Goal: Information Seeking & Learning: Learn about a topic

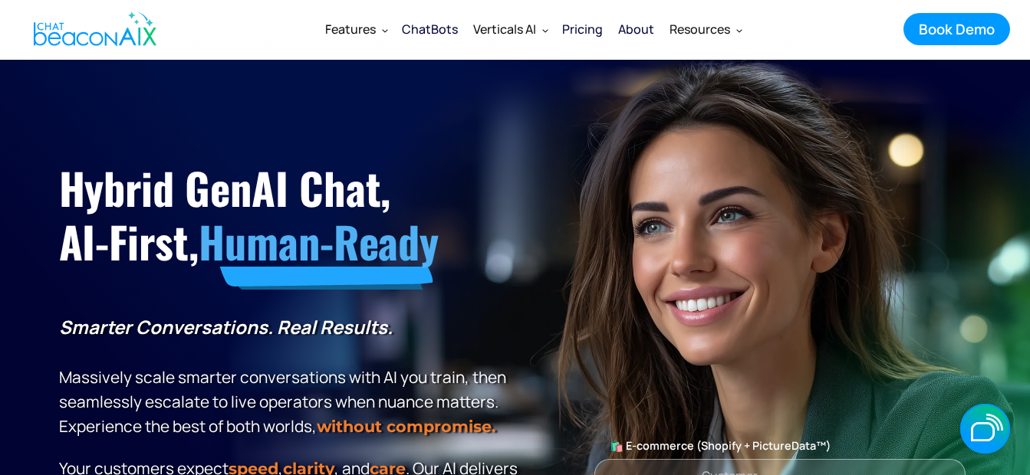
drag, startPoint x: 1036, startPoint y: 31, endPoint x: 220, endPoint y: 5, distance: 816.4
click at [220, 5] on div "Features Features Get a closer look ChatBots Find the right plan that fits your…" at bounding box center [515, 29] width 989 height 58
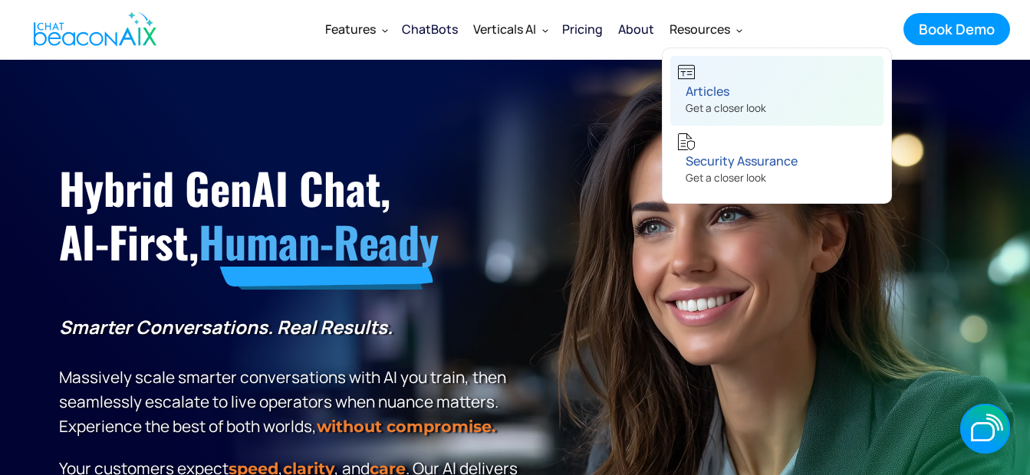
click at [742, 106] on div "Get a closer look" at bounding box center [726, 110] width 81 height 16
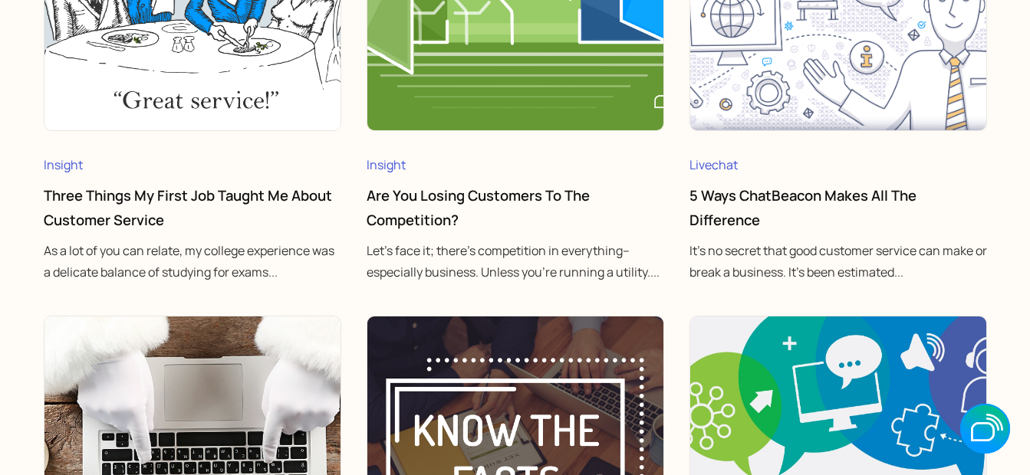
scroll to position [5258, 0]
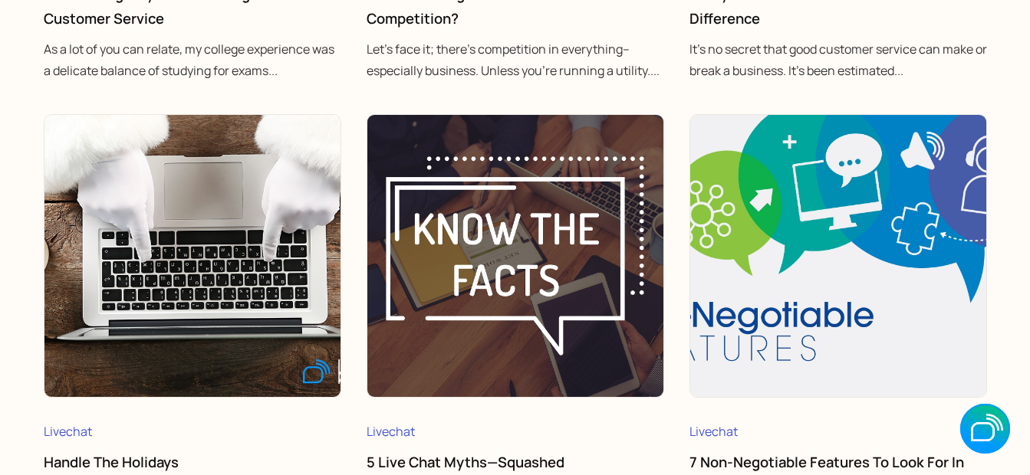
drag, startPoint x: 1028, startPoint y: 324, endPoint x: 1041, endPoint y: 353, distance: 31.9
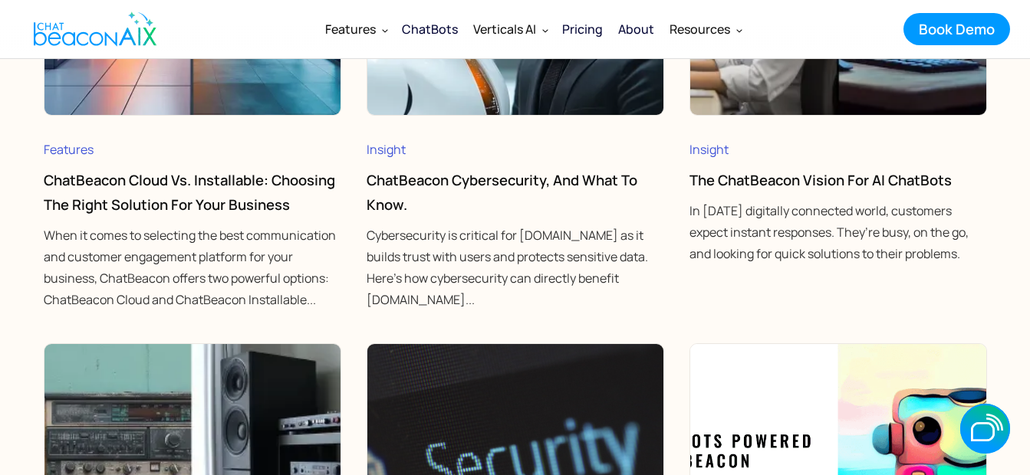
scroll to position [2561, 0]
